Goal: Book appointment/travel/reservation

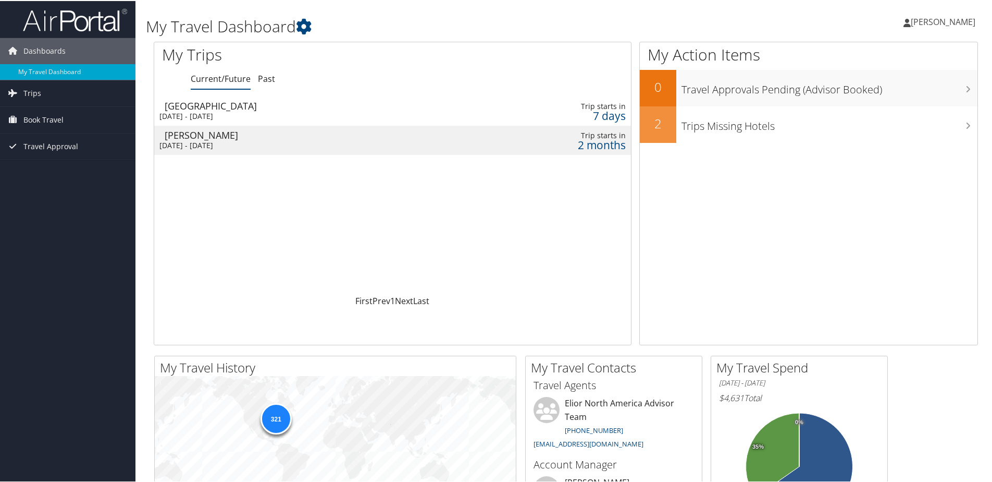
click at [235, 107] on div "Memphis" at bounding box center [312, 104] width 294 height 9
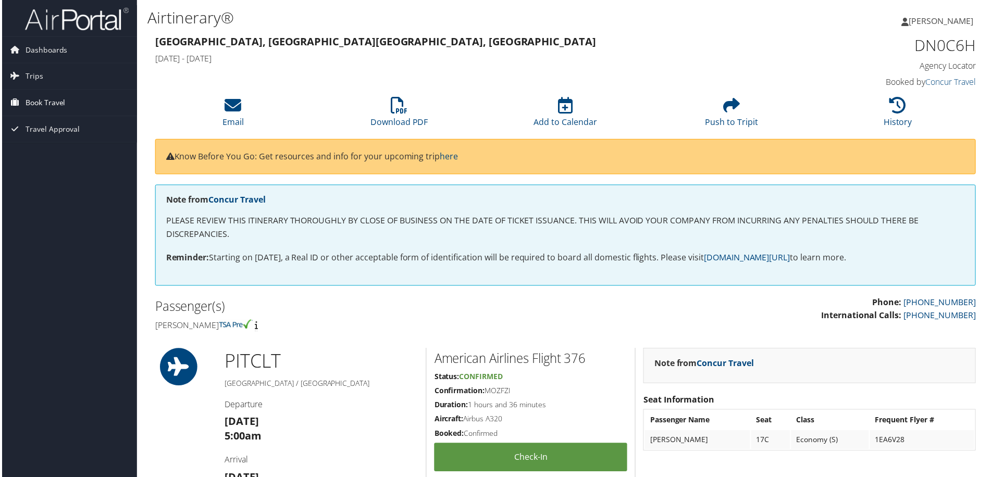
click at [38, 102] on span "Book Travel" at bounding box center [43, 103] width 40 height 26
click at [80, 157] on link "Book/Manage Online Trips" at bounding box center [68, 155] width 136 height 16
